Goal: Answer question/provide support: Answer question/provide support

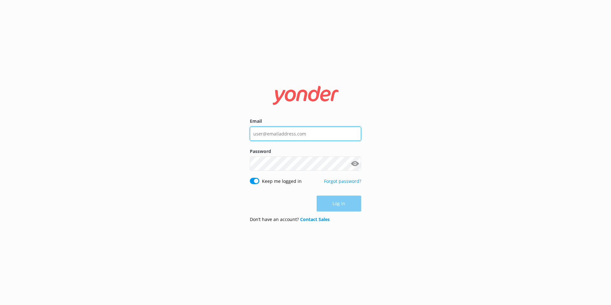
type input "[EMAIL_ADDRESS][DOMAIN_NAME]"
click at [334, 204] on div "Log in" at bounding box center [305, 204] width 111 height 16
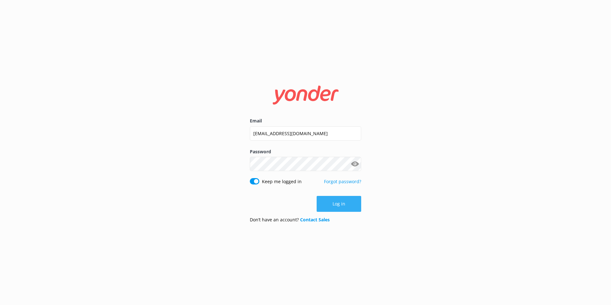
click at [334, 204] on button "Log in" at bounding box center [338, 204] width 45 height 16
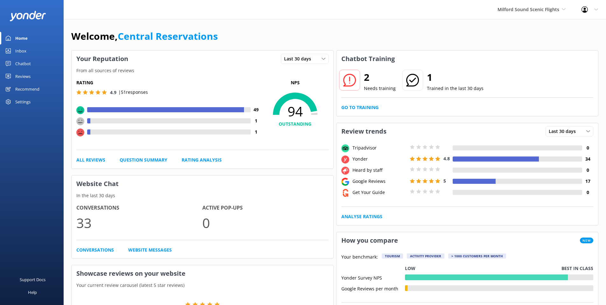
click at [20, 52] on div "Inbox" at bounding box center [20, 51] width 11 height 13
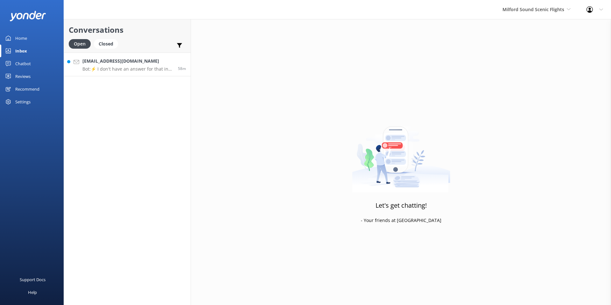
click at [130, 68] on p "Bot: ⚡ I don't have an answer for that in my knowledge base. Please try and rep…" at bounding box center [127, 69] width 91 height 6
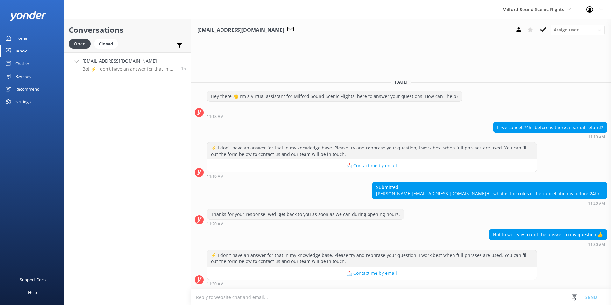
drag, startPoint x: 541, startPoint y: 29, endPoint x: 537, endPoint y: 27, distance: 4.3
click at [541, 29] on icon at bounding box center [543, 29] width 6 height 6
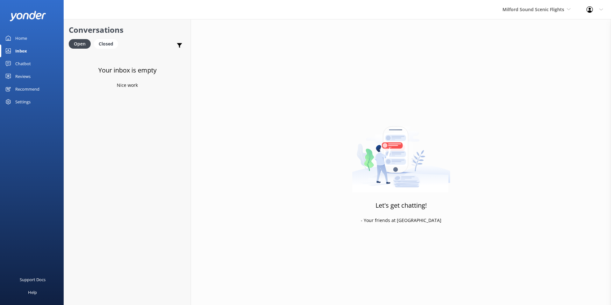
click at [513, 21] on div "Let's get chatting! - Your friends at Yonder" at bounding box center [401, 171] width 420 height 305
click at [515, 13] on span "Milford Sound Scenic Flights" at bounding box center [536, 9] width 68 height 7
click at [519, 42] on link "The Helicopter Line" at bounding box center [526, 41] width 64 height 15
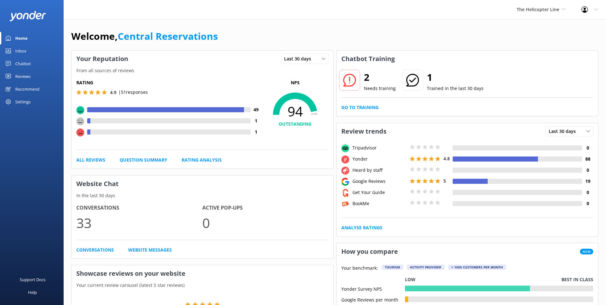
click at [21, 49] on div "Inbox" at bounding box center [20, 51] width 11 height 13
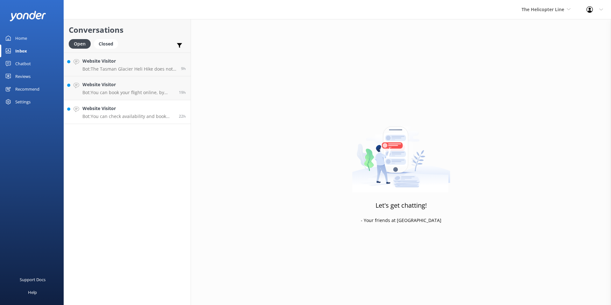
click at [128, 116] on p "Bot: You can check availability and book the Tasman Glacier Heli Hike online at…" at bounding box center [128, 117] width 92 height 6
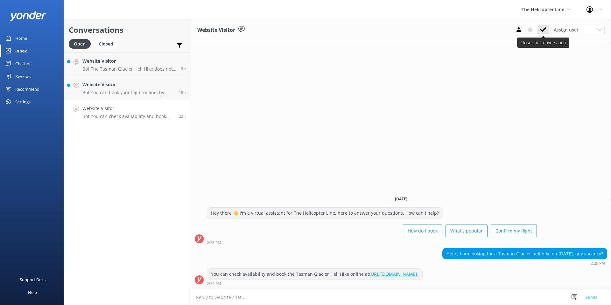
click at [545, 31] on icon at bounding box center [543, 29] width 6 height 6
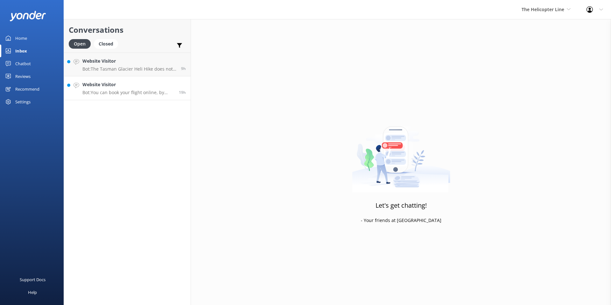
click at [126, 89] on div "Website Visitor Bot: You can book your flight online, by phone, or via email. V…" at bounding box center [128, 88] width 92 height 14
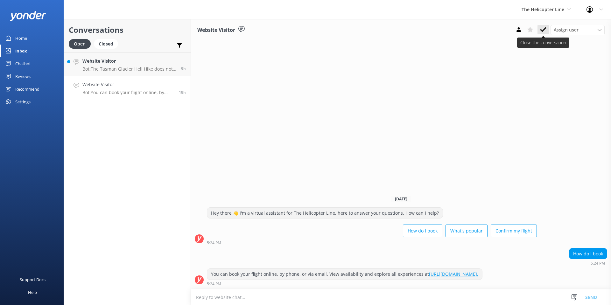
click at [544, 27] on icon at bounding box center [543, 29] width 6 height 6
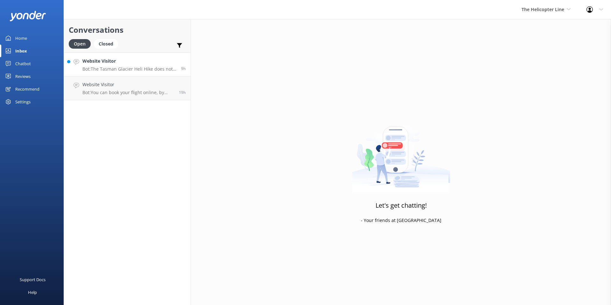
click at [119, 70] on p "Bot: The Tasman Glacier Heli Hike does not have a minimum weight requirement, b…" at bounding box center [129, 69] width 94 height 6
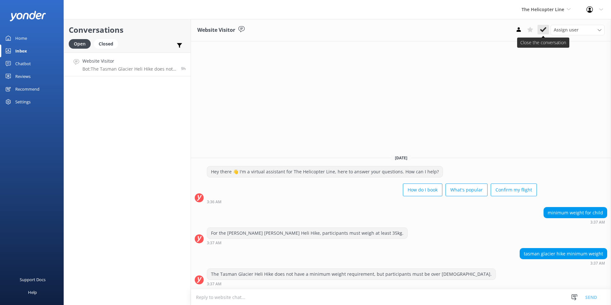
click at [539, 27] on button at bounding box center [542, 30] width 11 height 10
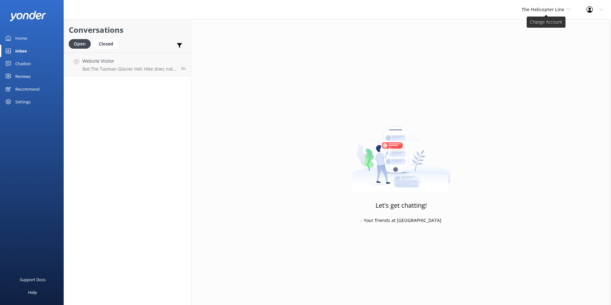
click at [539, 13] on span "The Helicopter Line" at bounding box center [545, 9] width 49 height 7
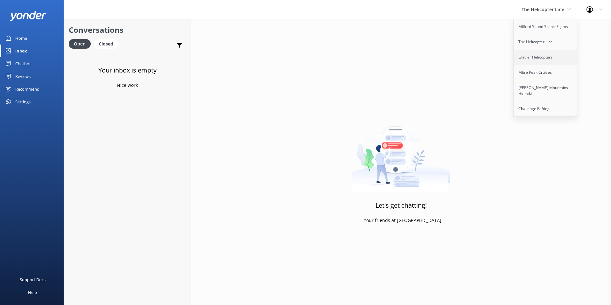
click at [537, 58] on link "Glacier Helicopters" at bounding box center [545, 57] width 64 height 15
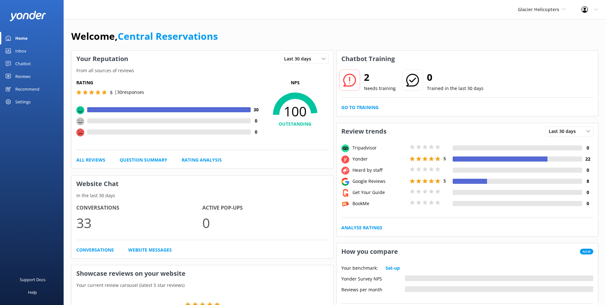
click at [17, 52] on div "Inbox" at bounding box center [20, 51] width 11 height 13
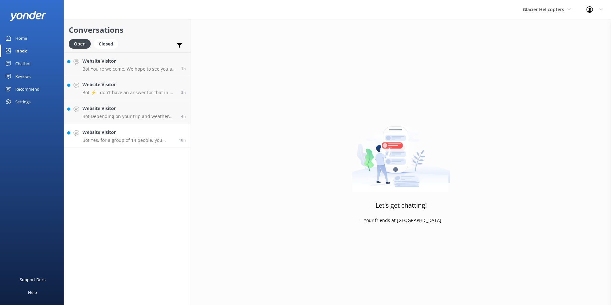
click at [148, 142] on p "Bot: Yes, for a group of 14 people, you would need to use three helicopters, as…" at bounding box center [128, 140] width 92 height 6
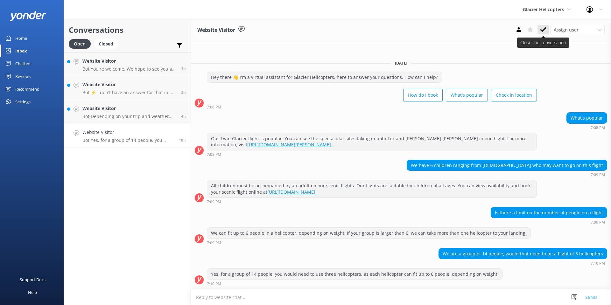
click at [541, 29] on use at bounding box center [543, 29] width 6 height 5
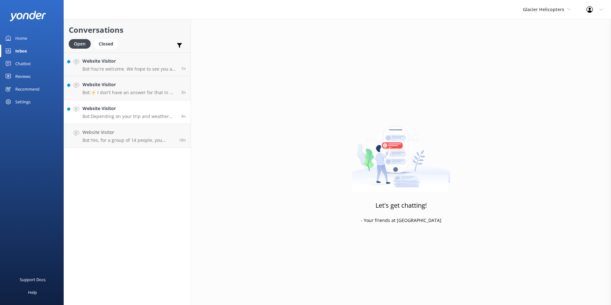
click at [109, 115] on p "Bot: Depending on your trip and weather conditions, the snow or glacier landing…" at bounding box center [129, 117] width 94 height 6
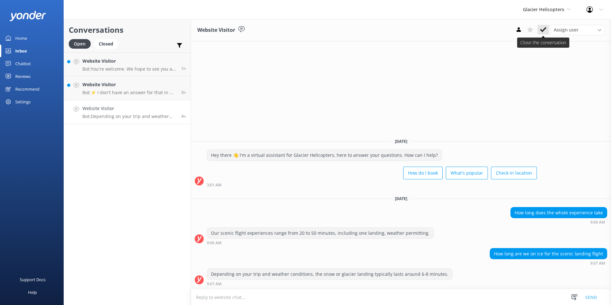
click at [542, 28] on icon at bounding box center [543, 29] width 6 height 6
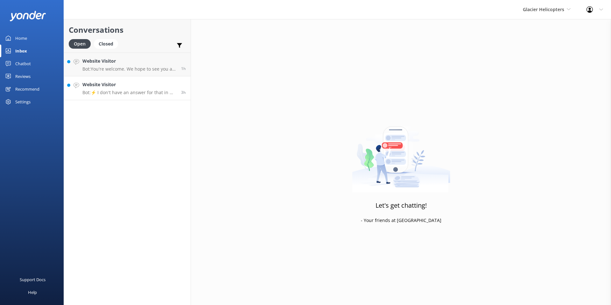
click at [127, 94] on p "Bot: ⚡ I don't have an answer for that in my knowledge base. Please try and rep…" at bounding box center [129, 93] width 94 height 6
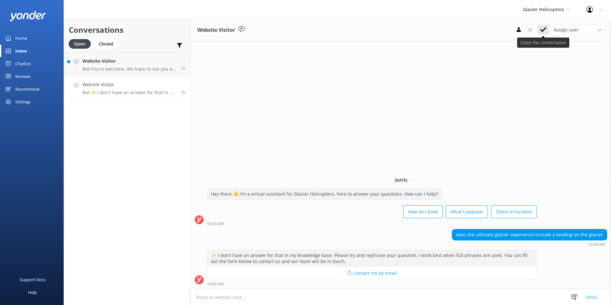
click at [541, 30] on use at bounding box center [543, 29] width 6 height 5
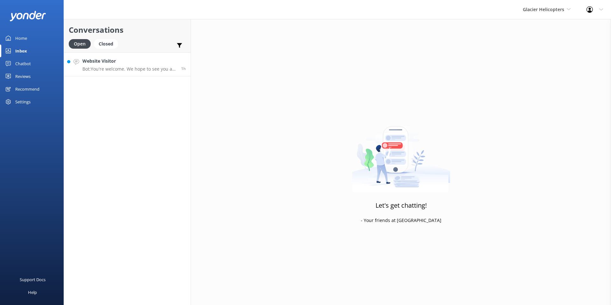
click at [137, 68] on p "Bot: You're welcome. We hope to see you at Glacier Helicopters soon!" at bounding box center [129, 69] width 94 height 6
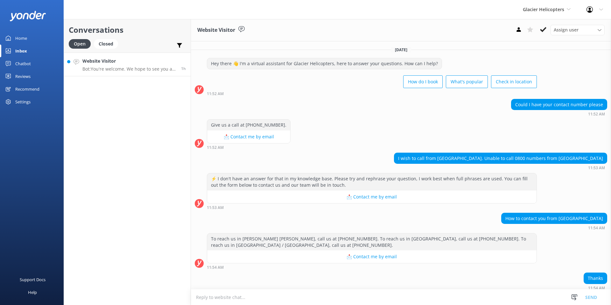
scroll to position [25, 0]
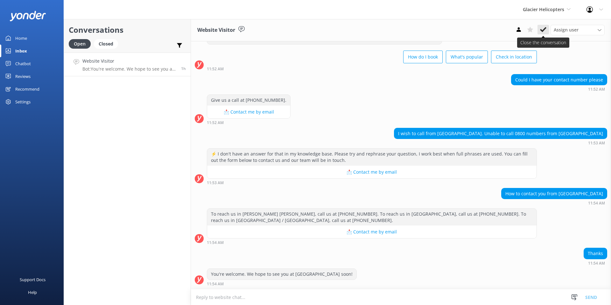
click at [542, 31] on use at bounding box center [543, 29] width 6 height 5
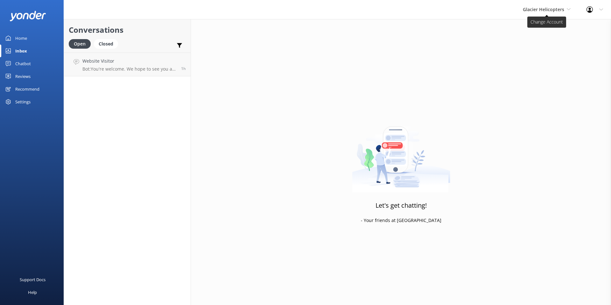
click at [539, 11] on span "Glacier Helicopters" at bounding box center [542, 9] width 41 height 6
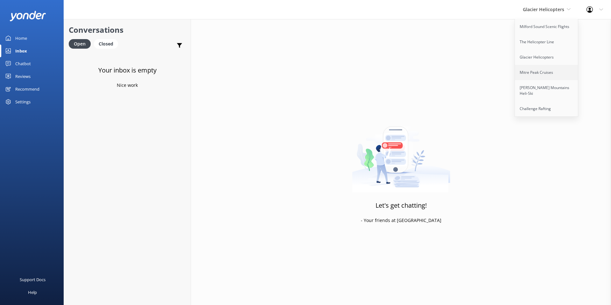
click at [538, 71] on link "Mitre Peak Cruises" at bounding box center [546, 72] width 64 height 15
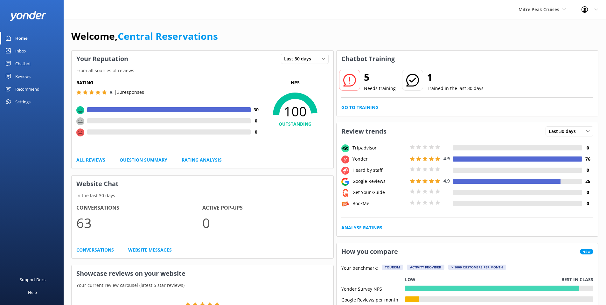
click at [28, 48] on link "Inbox" at bounding box center [32, 51] width 64 height 13
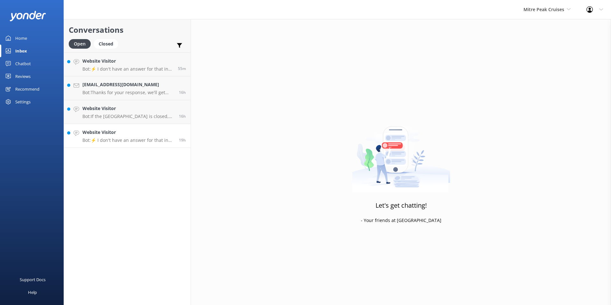
click at [115, 138] on p "Bot: ⚡ I don't have an answer for that in my knowledge base. Please try and rep…" at bounding box center [128, 140] width 92 height 6
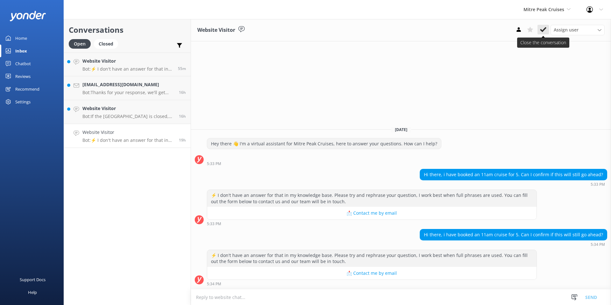
click at [544, 31] on icon at bounding box center [543, 29] width 6 height 6
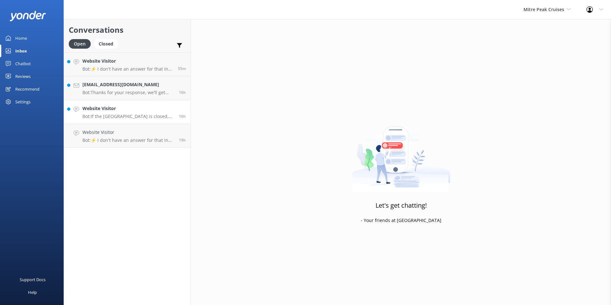
click at [134, 110] on h4 "Website Visitor" at bounding box center [128, 108] width 92 height 7
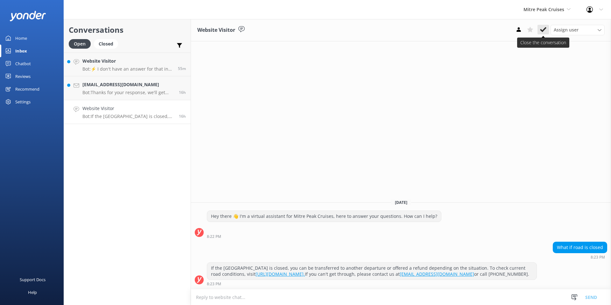
click at [544, 25] on button at bounding box center [542, 30] width 11 height 10
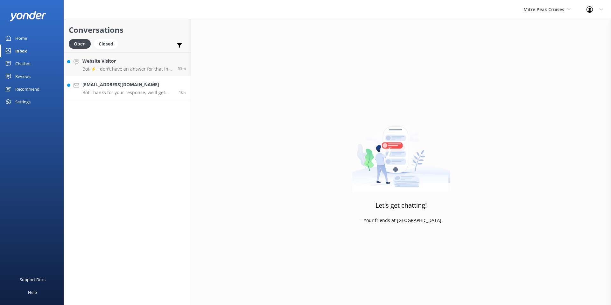
click at [140, 94] on p "Bot: Thanks for your response, we'll get back to you as soon as we can during o…" at bounding box center [128, 93] width 92 height 6
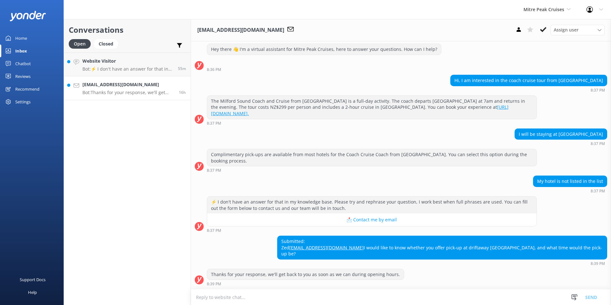
scroll to position [27, 0]
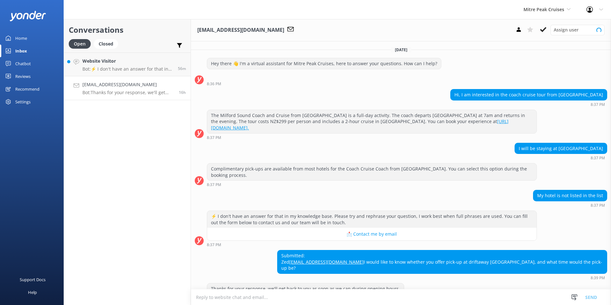
scroll to position [27, 0]
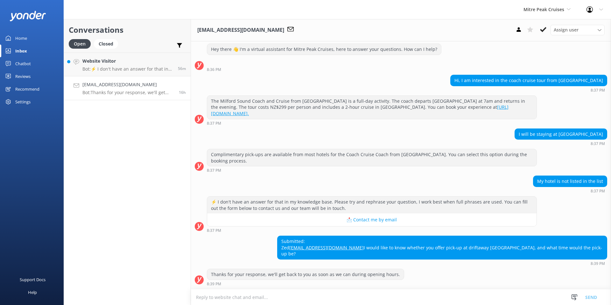
click at [111, 96] on link "[EMAIL_ADDRESS][DOMAIN_NAME] Bot: Thanks for your response, we'll get back to y…" at bounding box center [127, 88] width 127 height 24
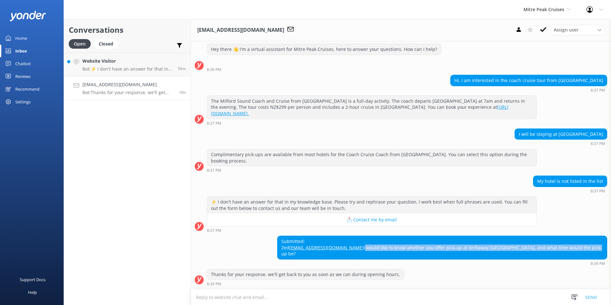
drag, startPoint x: 597, startPoint y: 247, endPoint x: 369, endPoint y: 248, distance: 227.7
click at [369, 248] on div "Submitted: [PERSON_NAME] [PERSON_NAME][EMAIL_ADDRESS][DOMAIN_NAME] I would like…" at bounding box center [441, 247] width 329 height 23
copy div "I would like to know whether you offer pick-up at driftaway [GEOGRAPHIC_DATA], …"
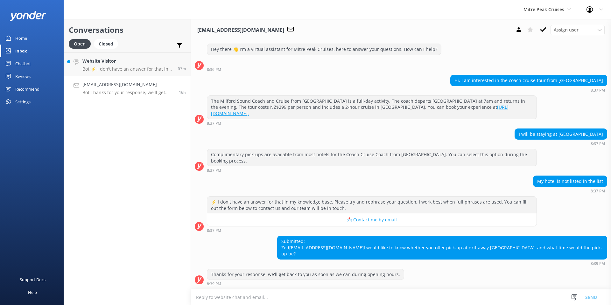
drag, startPoint x: 266, startPoint y: 223, endPoint x: 266, endPoint y: 220, distance: 3.2
click at [266, 236] on div "Submitted: [PERSON_NAME] [PERSON_NAME][EMAIL_ADDRESS][DOMAIN_NAME] I would like…" at bounding box center [401, 251] width 420 height 30
click at [288, 299] on textarea at bounding box center [401, 297] width 420 height 16
paste textarea "Hi there! Unfortunately, we don’t offer pick-up directly from Driftaway [GEOGRA…"
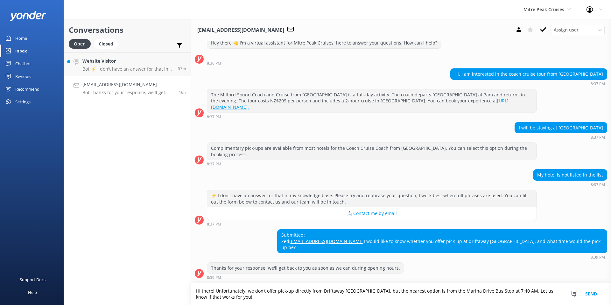
scroll to position [33, 0]
click at [213, 290] on textarea "Hi there! Unfortunately, we don’t offer pick-up directly from Driftaway [GEOGRA…" at bounding box center [401, 294] width 420 height 22
click at [230, 298] on textarea "Hi there. Unfortunately, we don’t offer pick-up directly from Driftaway [GEOGRA…" at bounding box center [401, 294] width 420 height 22
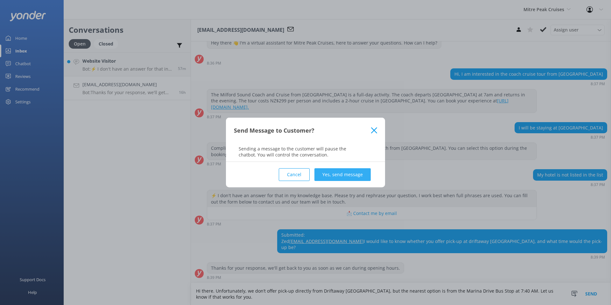
type textarea "Hi there. Unfortunately, we don’t offer pick-up directly from Driftaway [GEOGRA…"
click at [338, 174] on button "Yes, send message" at bounding box center [342, 174] width 56 height 13
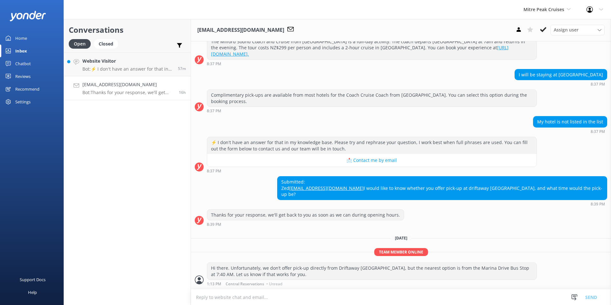
scroll to position [86, 0]
click at [545, 28] on use at bounding box center [543, 29] width 6 height 5
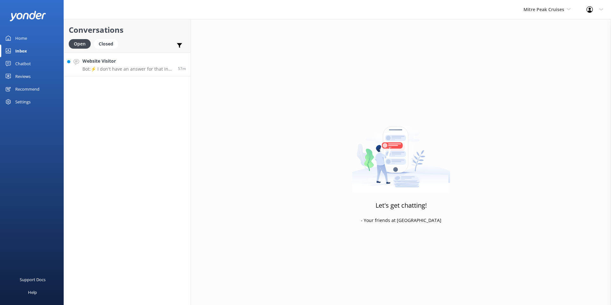
click at [108, 63] on h4 "Website Visitor" at bounding box center [127, 61] width 91 height 7
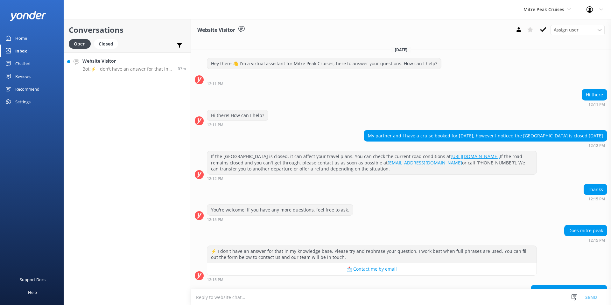
scroll to position [56, 0]
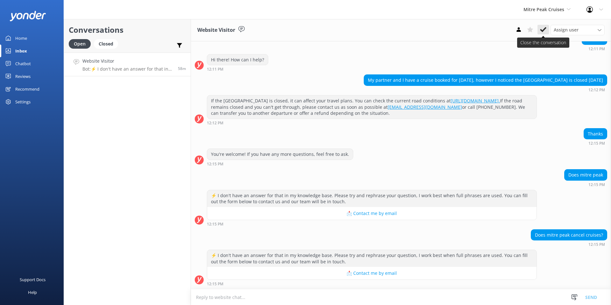
click at [540, 31] on icon at bounding box center [543, 29] width 6 height 6
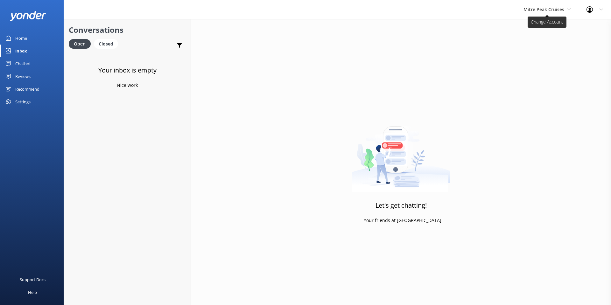
click at [540, 11] on span "Mitre Peak Cruises" at bounding box center [543, 9] width 41 height 6
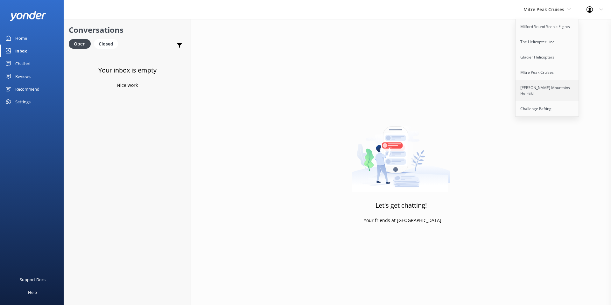
click at [546, 87] on link "[PERSON_NAME] Mountains Heli-Ski" at bounding box center [547, 90] width 64 height 21
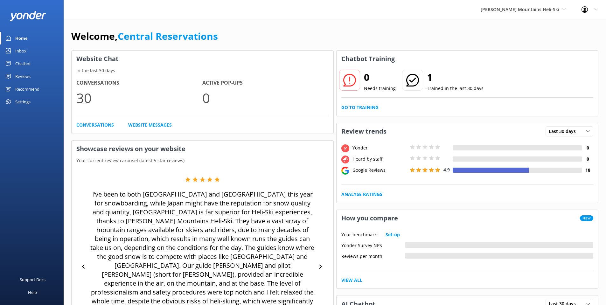
click at [13, 46] on link "Inbox" at bounding box center [32, 51] width 64 height 13
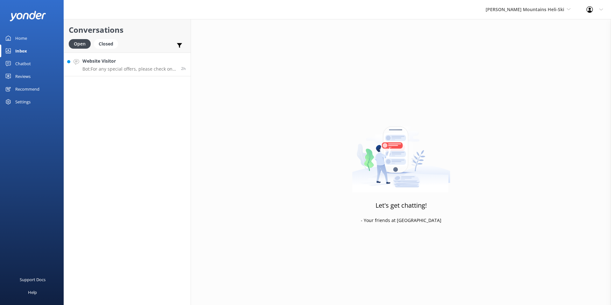
click at [148, 65] on div "Website Visitor Bot: For any special offers, please check on our website for an…" at bounding box center [129, 65] width 94 height 14
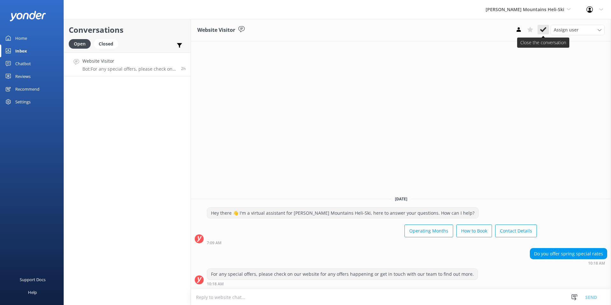
click at [541, 29] on icon at bounding box center [543, 29] width 6 height 6
click at [540, 7] on span "[PERSON_NAME] Mountains Heli-Ski" at bounding box center [524, 9] width 79 height 6
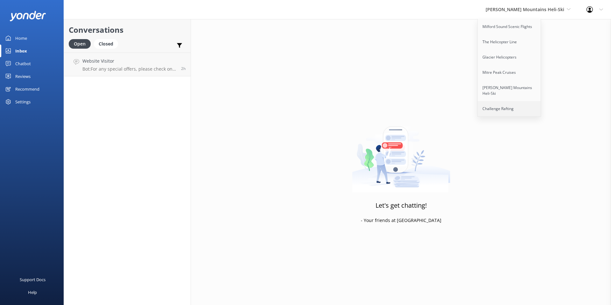
click at [531, 103] on link "Challenge Rafting" at bounding box center [509, 108] width 64 height 15
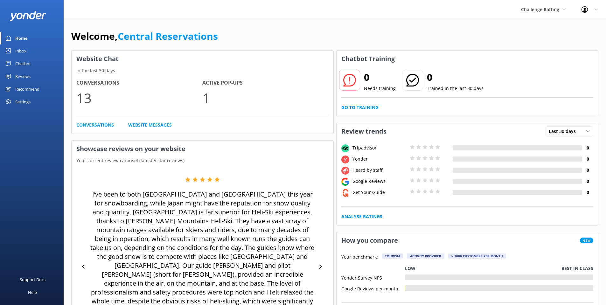
click at [17, 51] on div "Inbox" at bounding box center [20, 51] width 11 height 13
